Goal: Task Accomplishment & Management: Complete application form

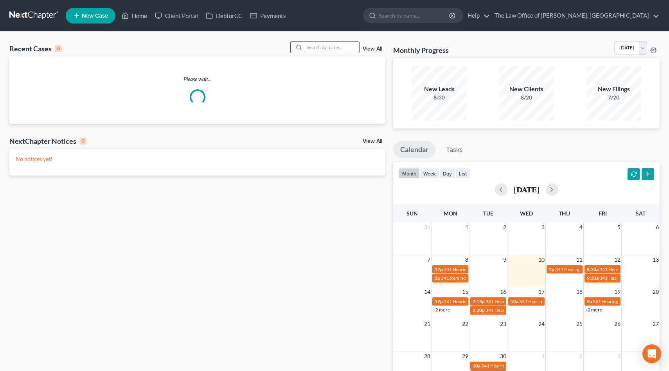
click at [319, 45] on input "search" at bounding box center [332, 46] width 55 height 11
type input "[PERSON_NAME]"
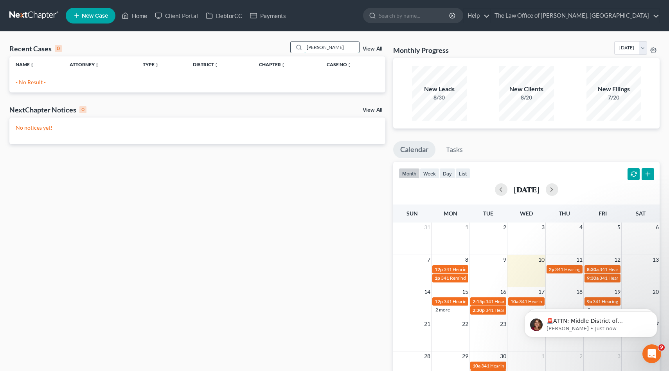
click at [320, 46] on input "[PERSON_NAME]" at bounding box center [332, 46] width 55 height 11
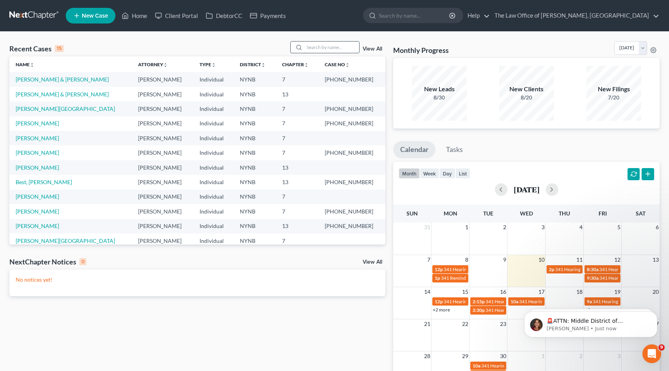
type input "b"
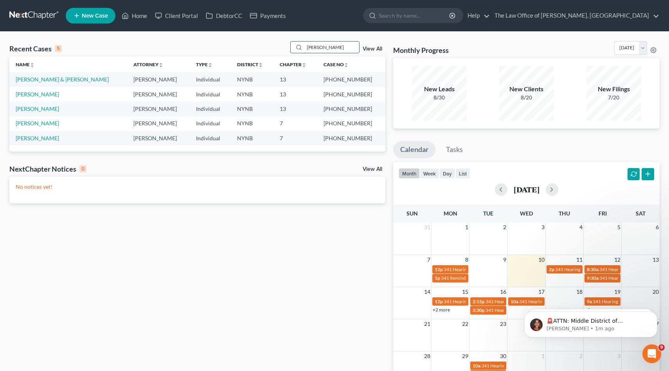
click at [321, 41] on input "[PERSON_NAME]" at bounding box center [332, 46] width 55 height 11
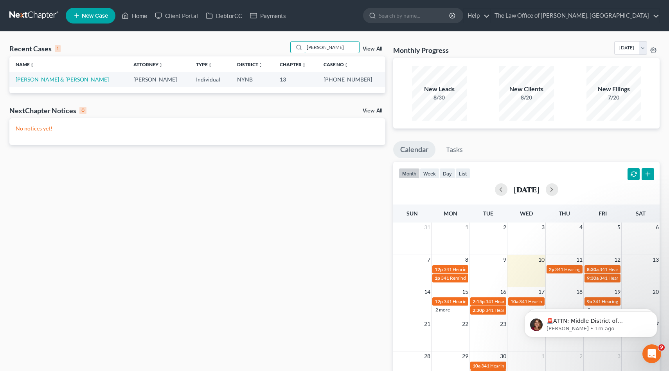
type input "[PERSON_NAME]"
click at [55, 81] on link "[PERSON_NAME] & [PERSON_NAME]" at bounding box center [62, 79] width 93 height 7
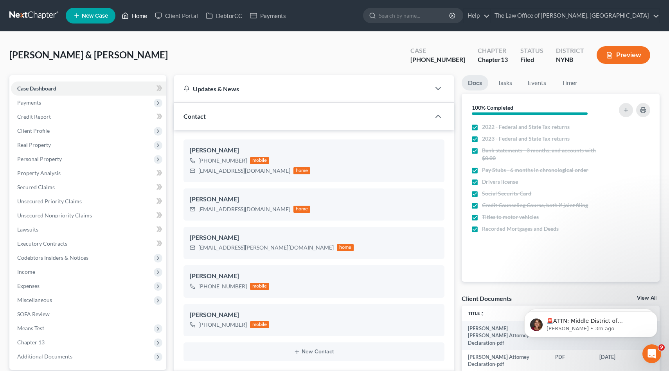
click at [141, 14] on link "Home" at bounding box center [134, 16] width 33 height 14
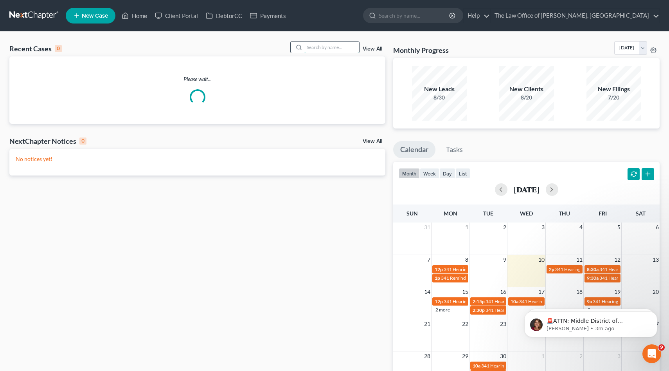
click at [315, 46] on input "search" at bounding box center [332, 46] width 55 height 11
paste input "24-11382"
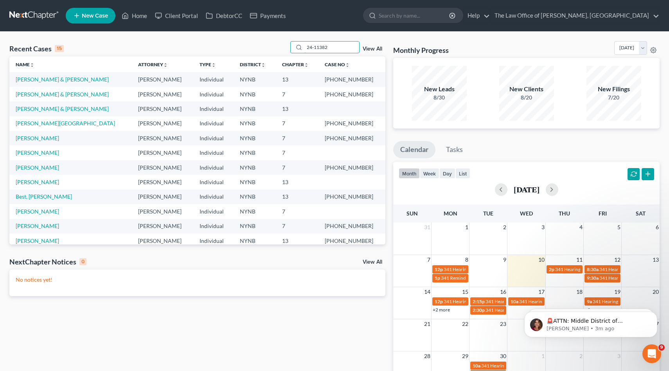
type input "24-11382"
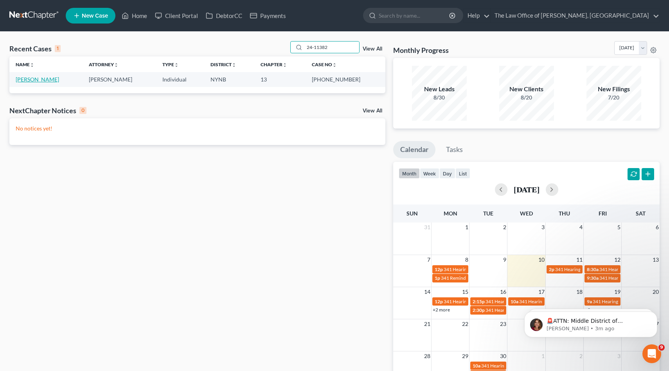
click at [42, 78] on link "[PERSON_NAME]" at bounding box center [37, 79] width 43 height 7
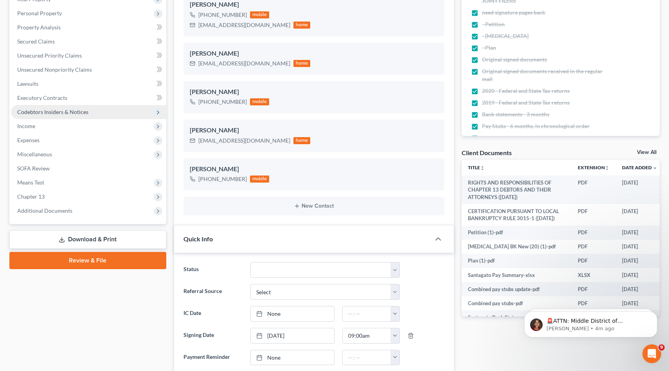
scroll to position [227, 0]
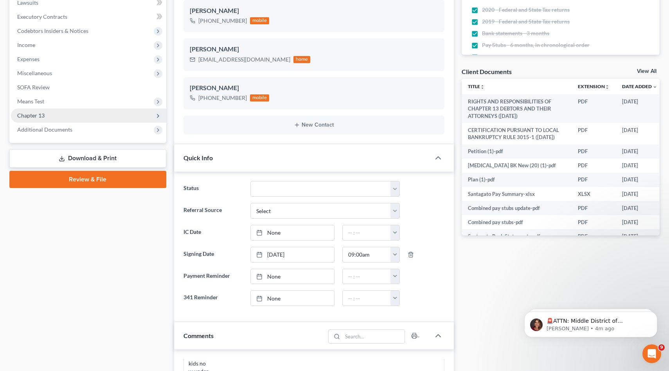
click at [40, 112] on span "Chapter 13" at bounding box center [30, 115] width 27 height 7
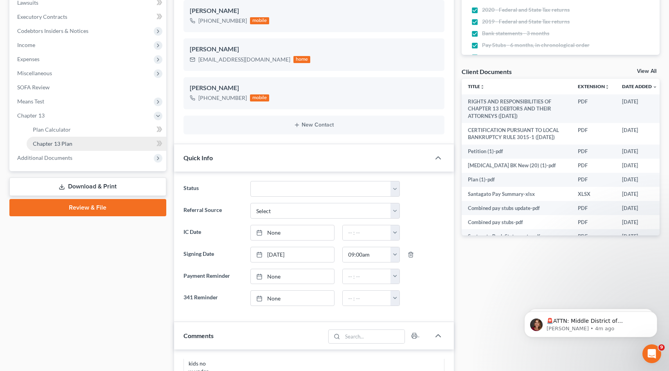
click at [67, 145] on span "Chapter 13 Plan" at bounding box center [53, 143] width 40 height 7
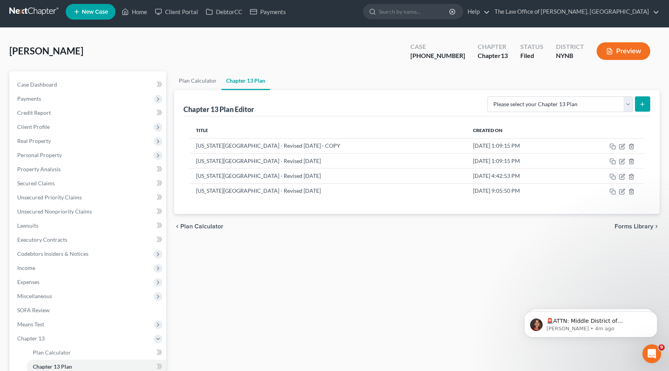
scroll to position [5, 0]
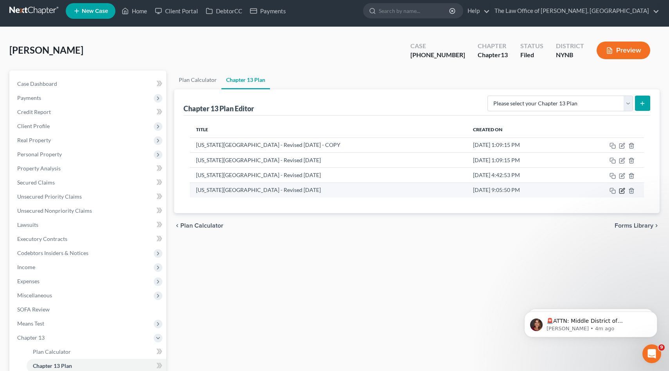
click at [621, 189] on icon "button" at bounding box center [622, 191] width 6 height 6
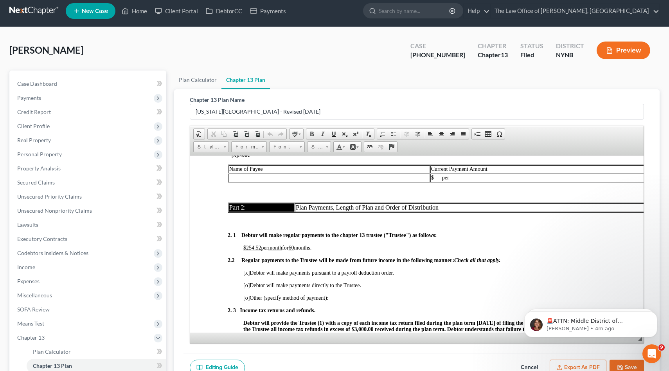
scroll to position [494, 0]
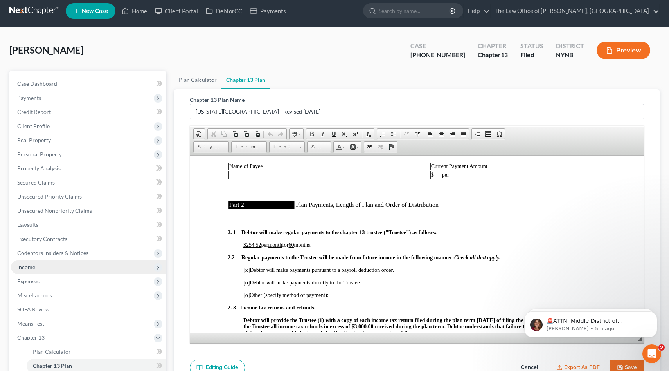
click at [64, 269] on span "Income" at bounding box center [88, 267] width 155 height 14
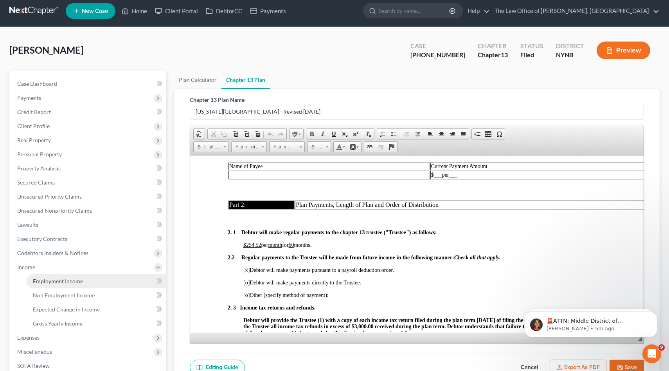
click at [67, 280] on span "Employment Income" at bounding box center [58, 281] width 50 height 7
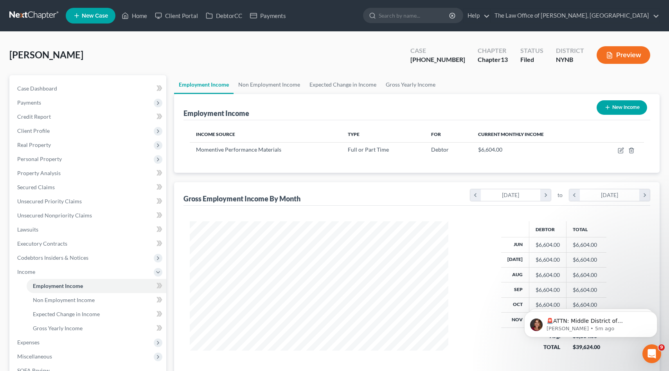
scroll to position [140, 274]
click at [620, 148] on icon "button" at bounding box center [621, 150] width 6 height 6
select select "0"
select select "35"
select select "3"
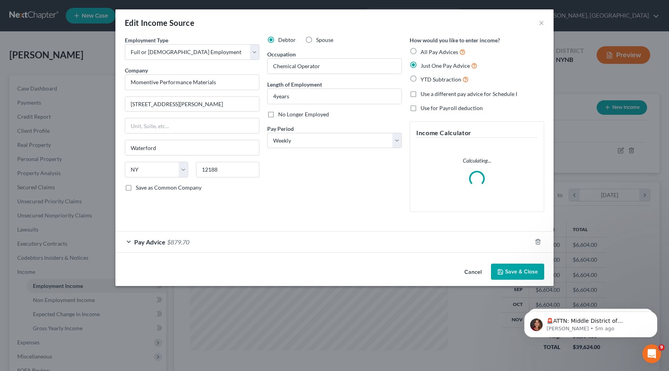
click at [478, 271] on button "Cancel" at bounding box center [473, 272] width 30 height 16
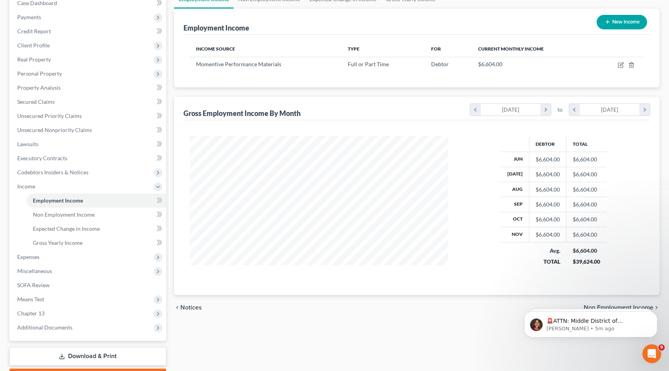
scroll to position [0, 0]
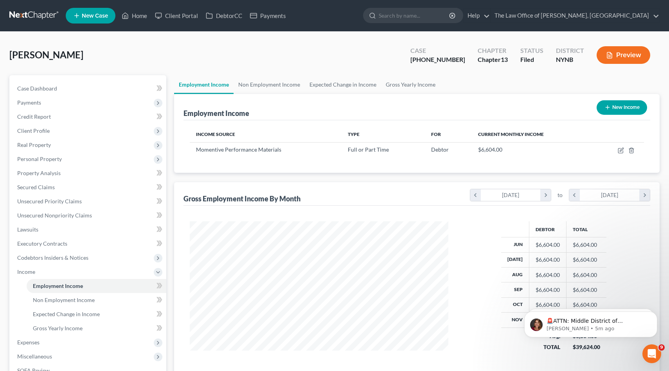
click at [436, 62] on div "[PHONE_NUMBER]" at bounding box center [438, 59] width 55 height 9
drag, startPoint x: 436, startPoint y: 62, endPoint x: 446, endPoint y: 62, distance: 10.2
click at [446, 62] on div "[PHONE_NUMBER]" at bounding box center [438, 59] width 55 height 9
copy div "24-11382"
click at [65, 138] on span "Real Property" at bounding box center [88, 145] width 155 height 14
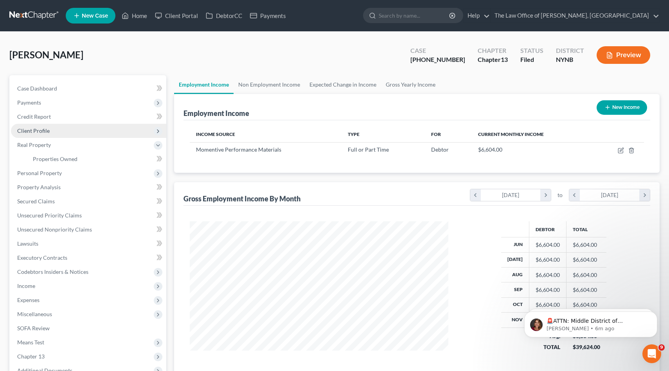
click at [64, 130] on span "Client Profile" at bounding box center [88, 131] width 155 height 14
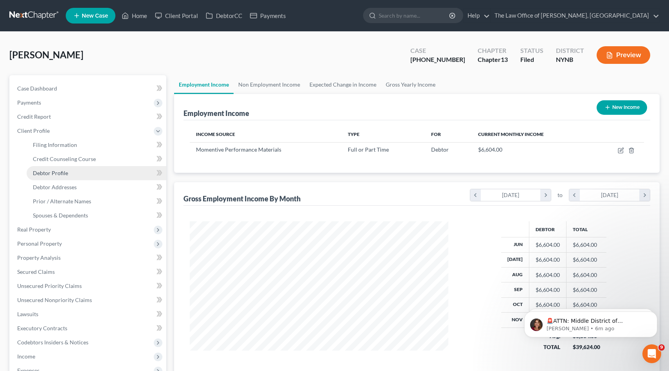
click at [69, 173] on link "Debtor Profile" at bounding box center [97, 173] width 140 height 14
select select "0"
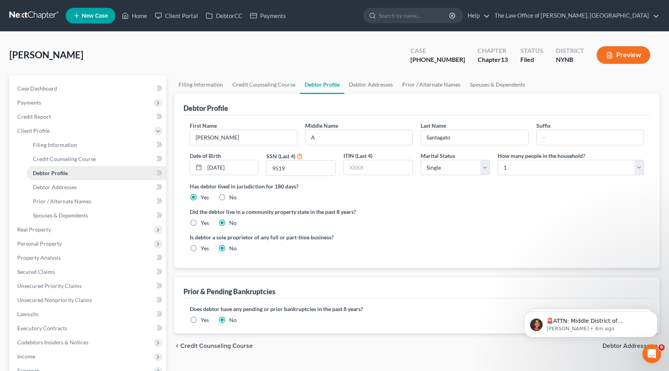
radio input "true"
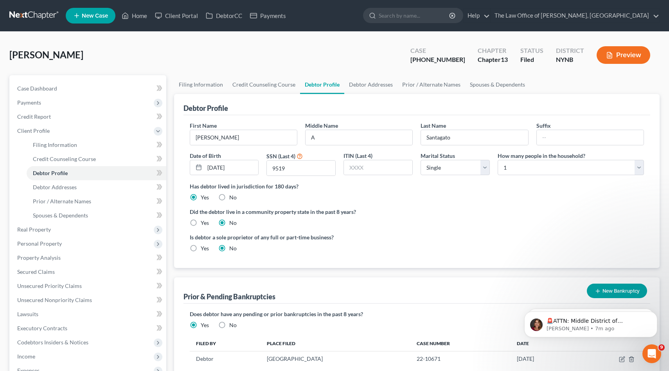
click at [431, 59] on div "Case [PHONE_NUMBER]" at bounding box center [437, 55] width 67 height 23
click at [436, 59] on div "[PHONE_NUMBER]" at bounding box center [438, 59] width 55 height 9
drag, startPoint x: 436, startPoint y: 59, endPoint x: 449, endPoint y: 58, distance: 13.7
click at [449, 59] on div "[PHONE_NUMBER]" at bounding box center [438, 59] width 55 height 9
copy div "24-11382"
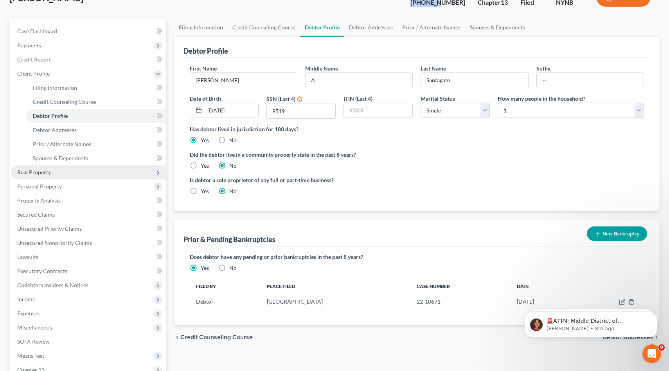
scroll to position [63, 0]
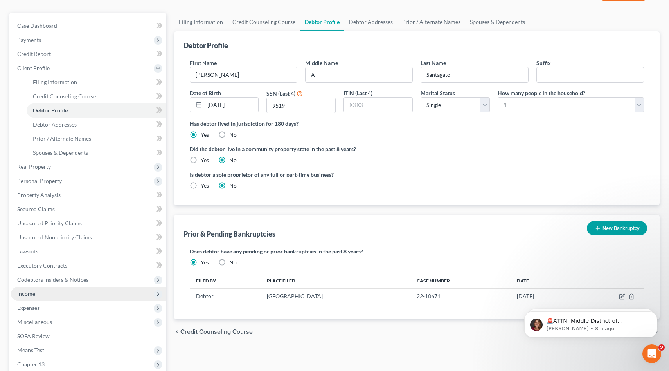
click at [45, 291] on span "Income" at bounding box center [88, 294] width 155 height 14
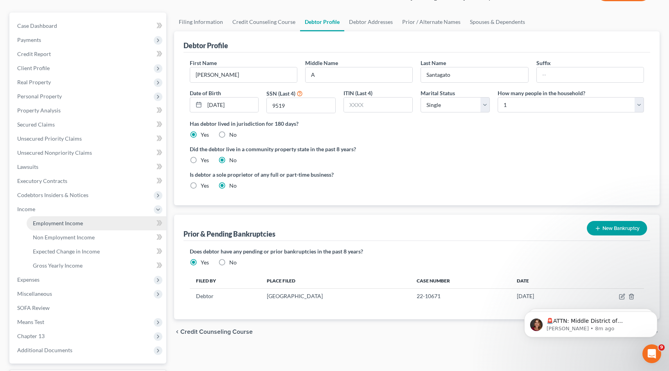
click at [67, 222] on span "Employment Income" at bounding box center [58, 223] width 50 height 7
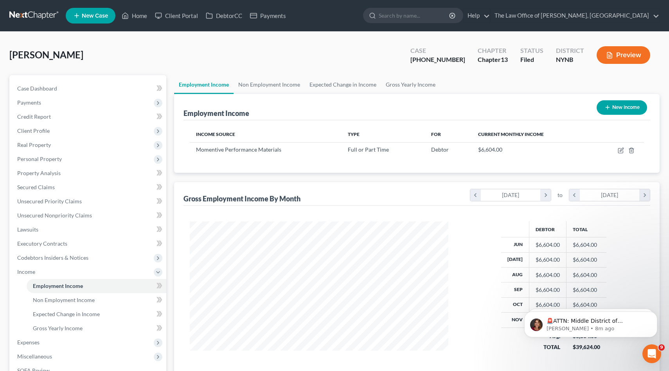
scroll to position [140, 274]
click at [207, 152] on span "Momentive Performance Materials" at bounding box center [238, 149] width 85 height 7
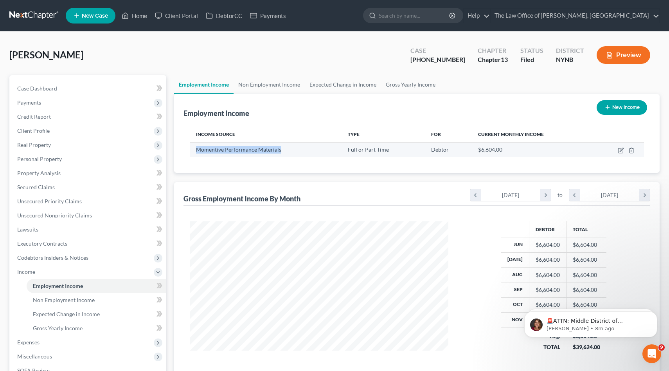
drag, startPoint x: 207, startPoint y: 152, endPoint x: 278, endPoint y: 152, distance: 70.9
click at [278, 152] on span "Momentive Performance Materials" at bounding box center [238, 149] width 85 height 7
copy span "Momentive Performance Materials"
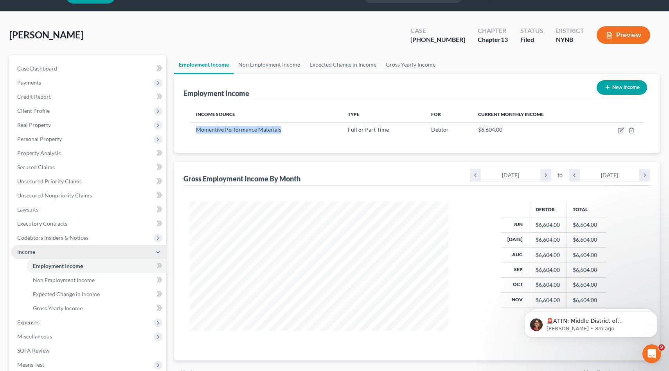
scroll to position [36, 0]
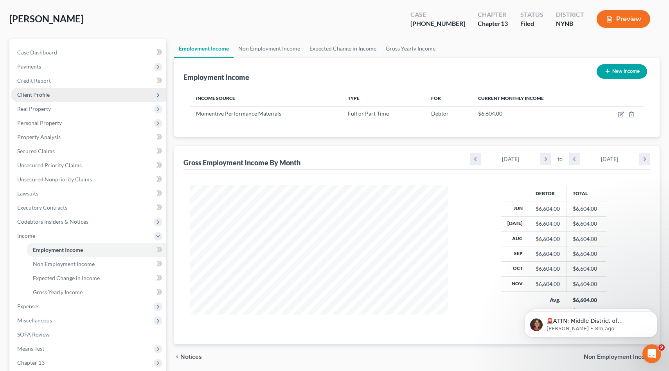
click at [52, 93] on span "Client Profile" at bounding box center [88, 95] width 155 height 14
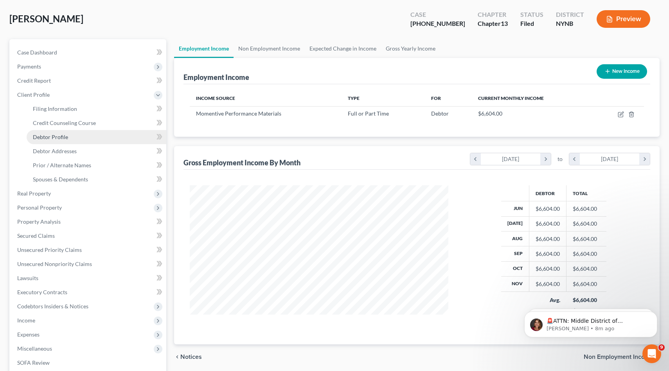
click at [53, 140] on link "Debtor Profile" at bounding box center [97, 137] width 140 height 14
select select "0"
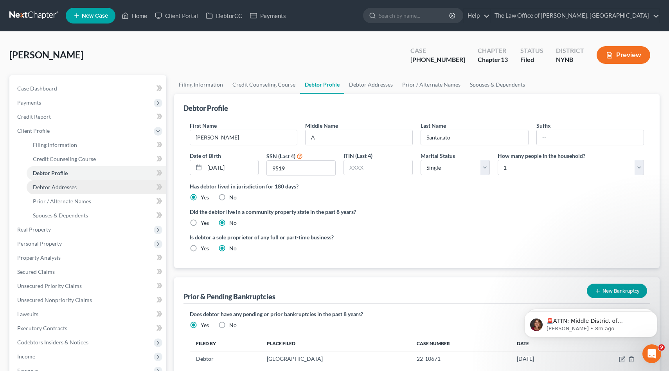
click at [70, 180] on link "Debtor Addresses" at bounding box center [97, 187] width 140 height 14
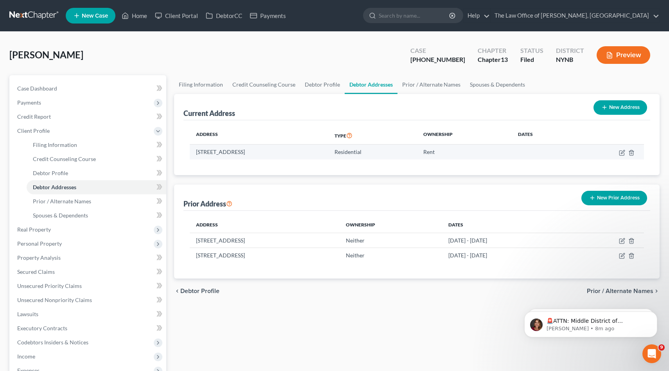
click at [201, 151] on td "[STREET_ADDRESS]" at bounding box center [259, 151] width 139 height 15
drag, startPoint x: 201, startPoint y: 151, endPoint x: 274, endPoint y: 151, distance: 73.2
click at [274, 151] on td "[STREET_ADDRESS]" at bounding box center [259, 151] width 139 height 15
click at [283, 152] on td "[STREET_ADDRESS]" at bounding box center [259, 151] width 139 height 15
drag, startPoint x: 283, startPoint y: 152, endPoint x: 203, endPoint y: 152, distance: 80.3
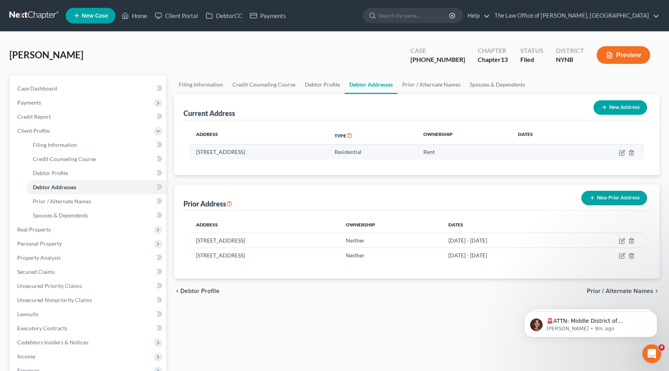
click at [203, 152] on td "[STREET_ADDRESS]" at bounding box center [259, 151] width 139 height 15
copy td "[STREET_ADDRESS]"
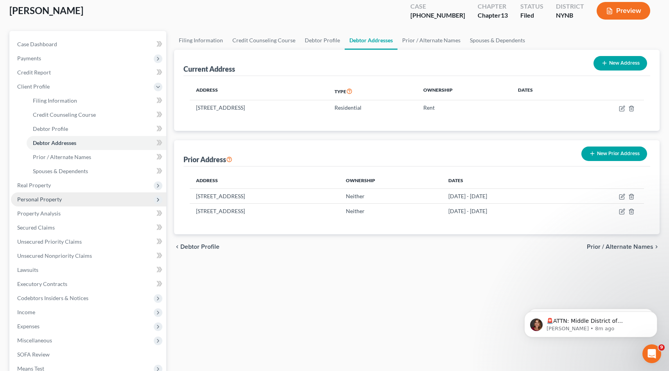
scroll to position [66, 0]
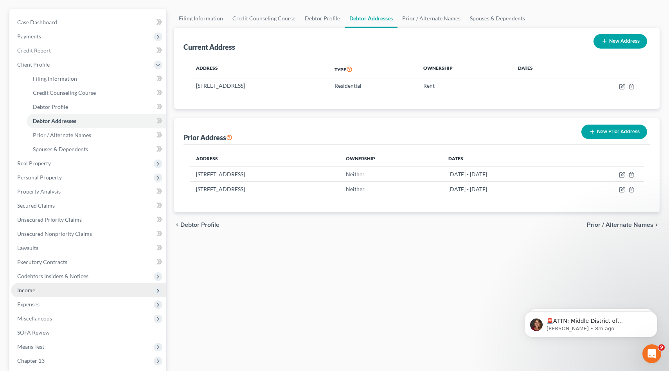
click at [86, 289] on span "Income" at bounding box center [88, 290] width 155 height 14
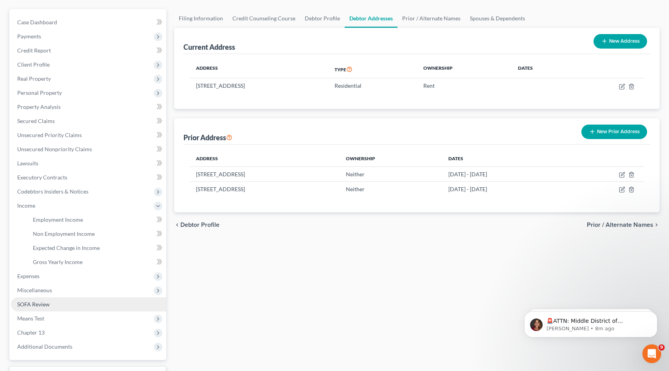
click at [96, 302] on link "SOFA Review" at bounding box center [88, 304] width 155 height 14
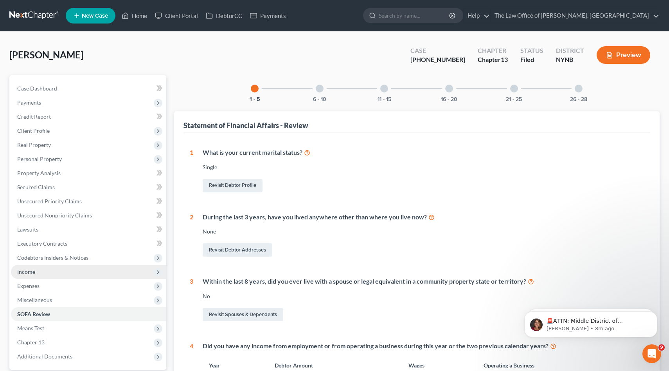
click at [81, 270] on span "Income" at bounding box center [88, 272] width 155 height 14
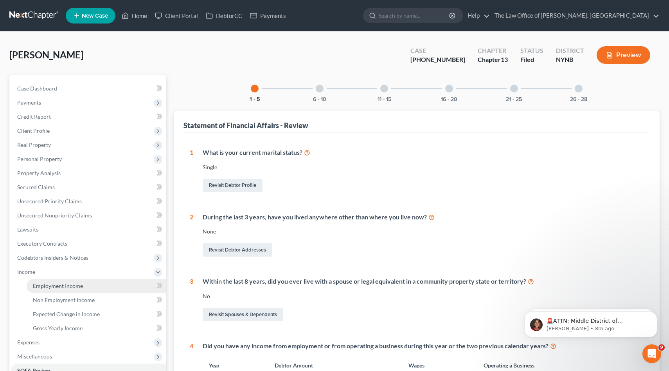
click at [85, 282] on link "Employment Income" at bounding box center [97, 286] width 140 height 14
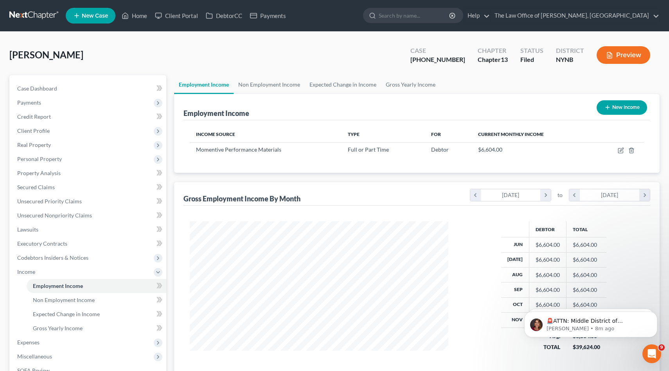
scroll to position [140, 274]
click at [621, 150] on icon "button" at bounding box center [621, 150] width 6 height 6
select select "0"
select select "35"
select select "3"
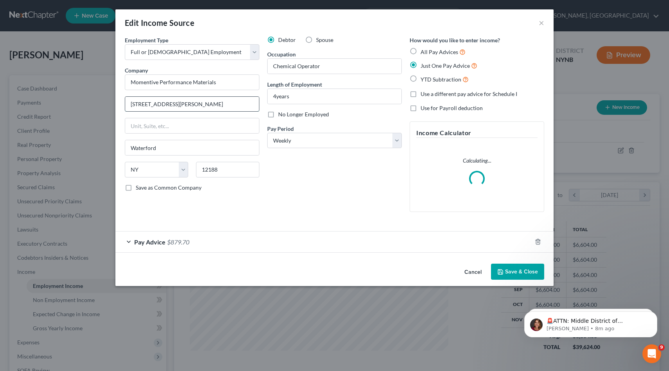
click at [156, 106] on input "[STREET_ADDRESS][PERSON_NAME]" at bounding box center [192, 104] width 134 height 15
click at [467, 265] on button "Cancel" at bounding box center [473, 272] width 30 height 16
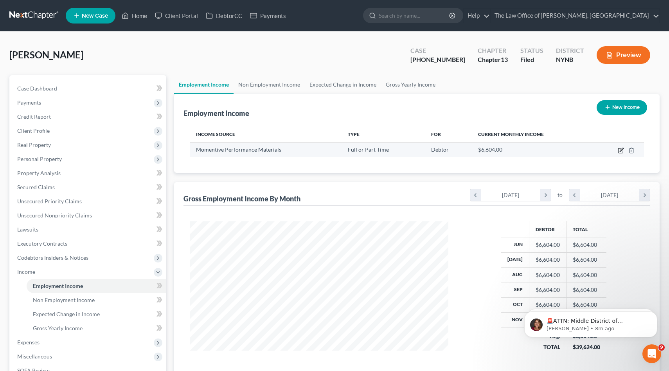
click at [619, 149] on icon "button" at bounding box center [621, 150] width 5 height 5
select select "0"
select select "35"
select select "3"
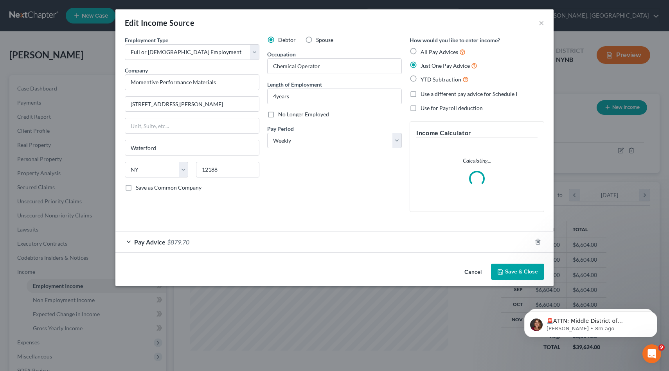
click at [472, 274] on button "Cancel" at bounding box center [473, 272] width 30 height 16
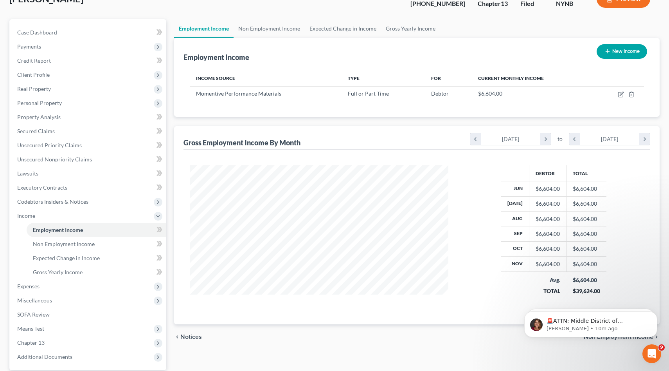
scroll to position [0, 0]
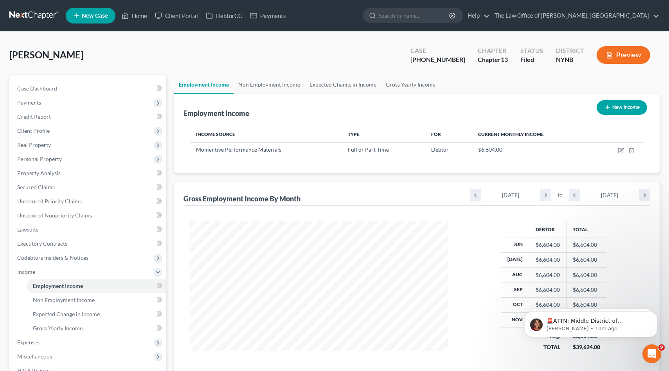
click at [434, 58] on div "[PHONE_NUMBER]" at bounding box center [438, 59] width 55 height 9
drag, startPoint x: 434, startPoint y: 58, endPoint x: 447, endPoint y: 58, distance: 13.3
click at [447, 58] on div "[PHONE_NUMBER]" at bounding box center [438, 59] width 55 height 9
copy div "24-11382"
